Goal: Information Seeking & Learning: Learn about a topic

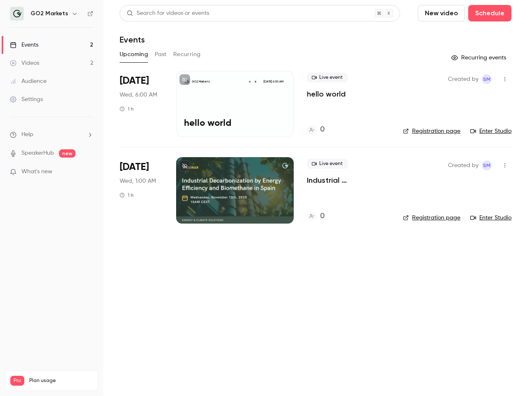
click at [72, 14] on icon "button" at bounding box center [74, 13] width 7 height 7
click at [260, 13] on div "Search for videos or events" at bounding box center [260, 13] width 280 height 16
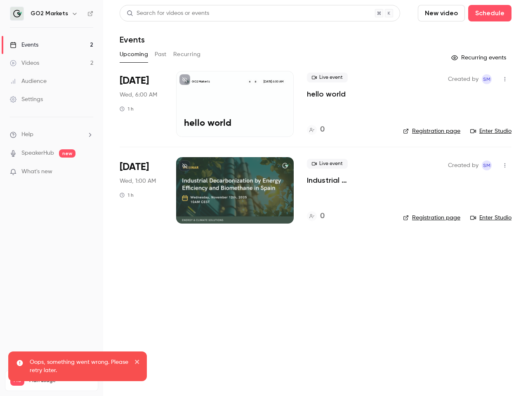
click at [490, 13] on div at bounding box center [264, 198] width 528 height 396
click at [134, 54] on button "Upcoming" at bounding box center [134, 54] width 28 height 13
click at [161, 54] on button "Past" at bounding box center [161, 54] width 12 height 13
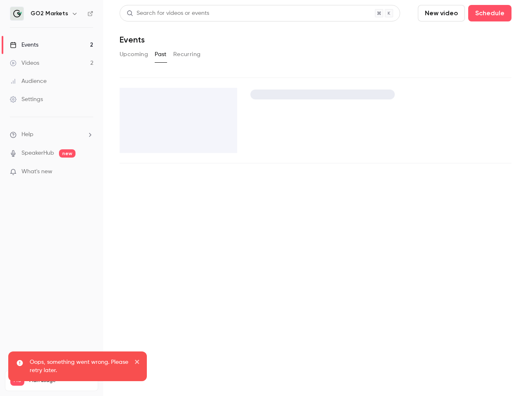
click at [187, 54] on button "Recurring" at bounding box center [187, 54] width 28 height 13
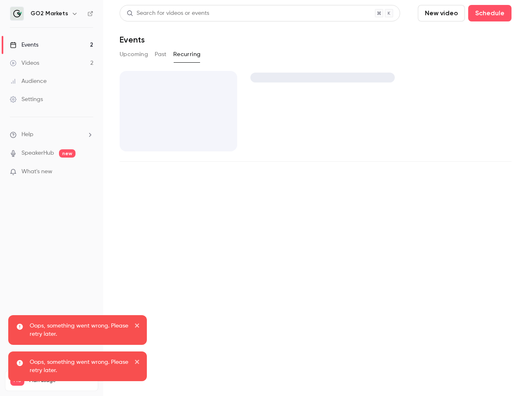
click at [479, 58] on div "Upcoming Past Recurring" at bounding box center [316, 54] width 392 height 13
